Goal: Task Accomplishment & Management: Manage account settings

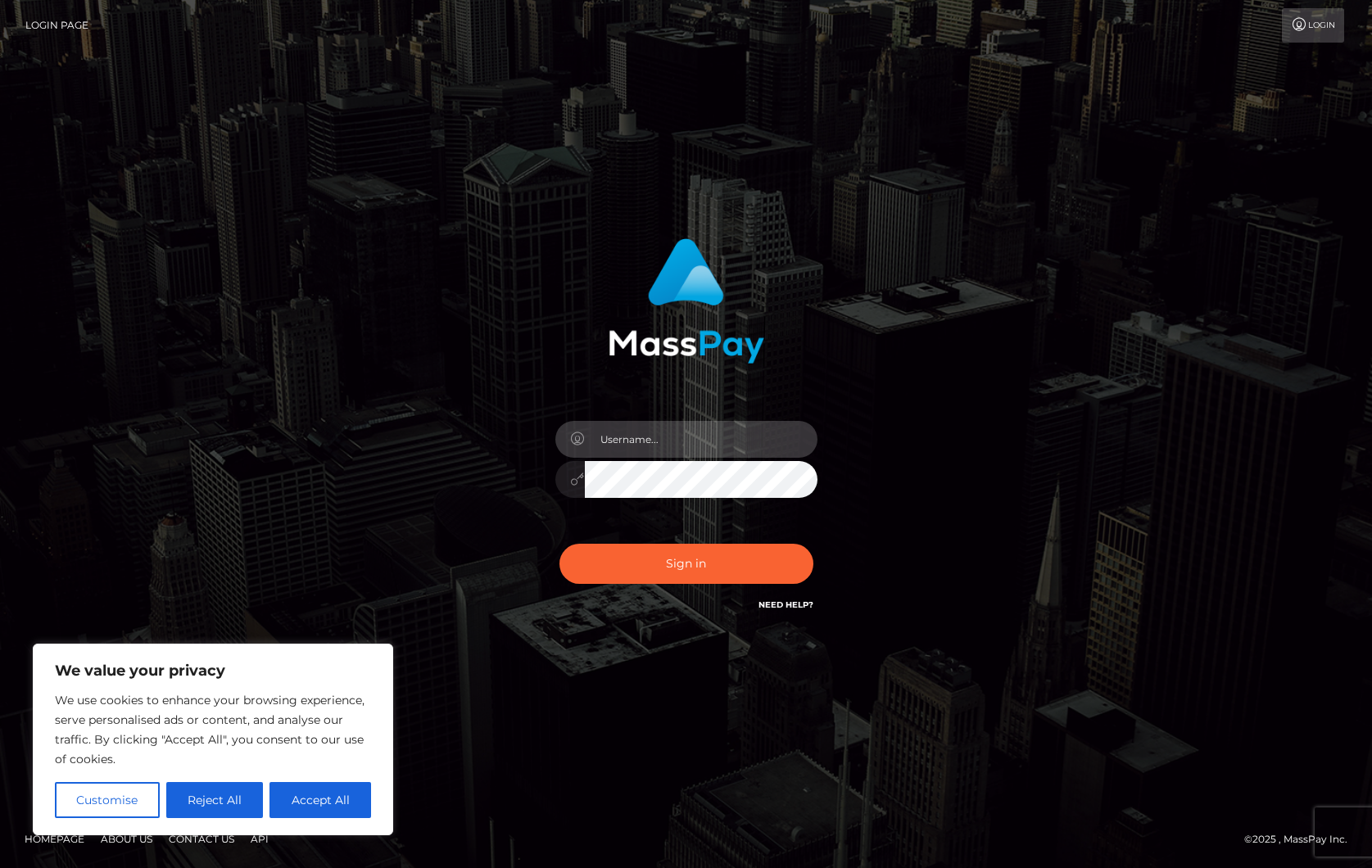
click at [649, 431] on input "text" at bounding box center [701, 439] width 233 height 36
type input "ollieAN.fanvue"
